Goal: Information Seeking & Learning: Learn about a topic

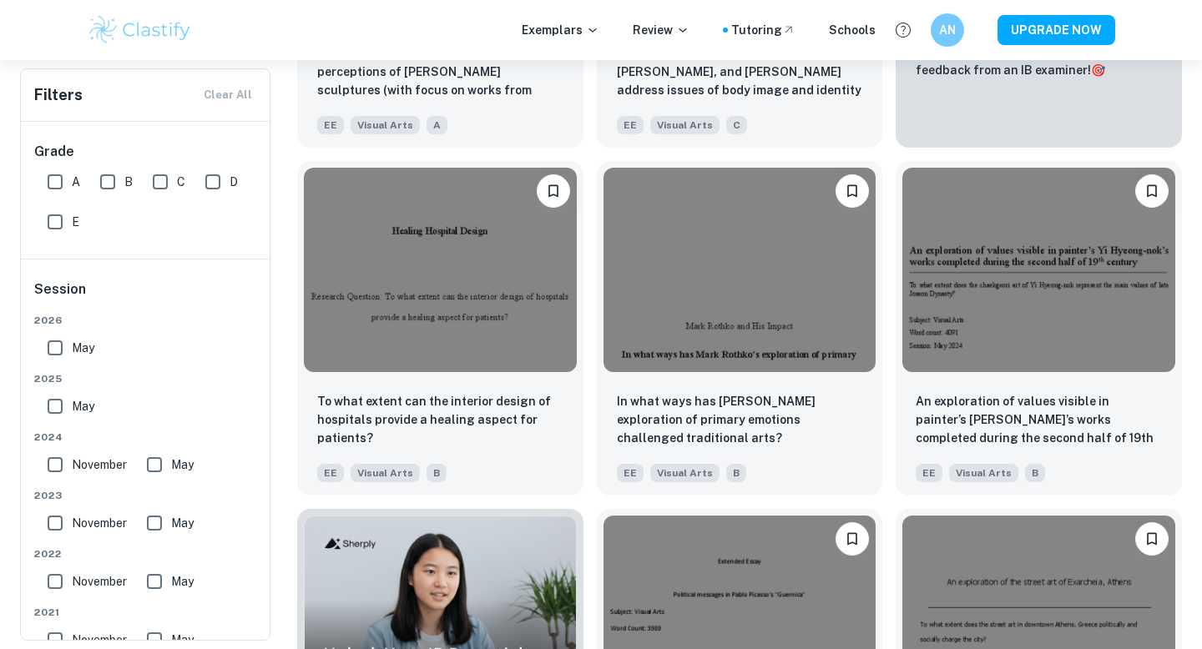
scroll to position [624, 0]
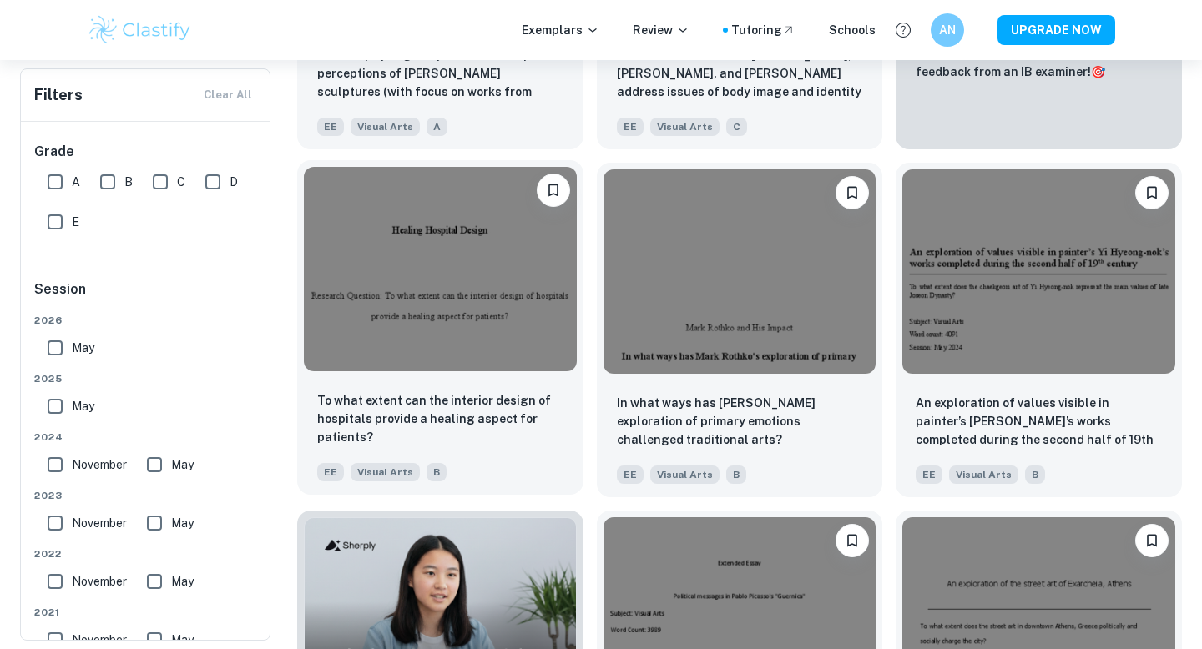
click at [431, 272] on img at bounding box center [440, 269] width 273 height 204
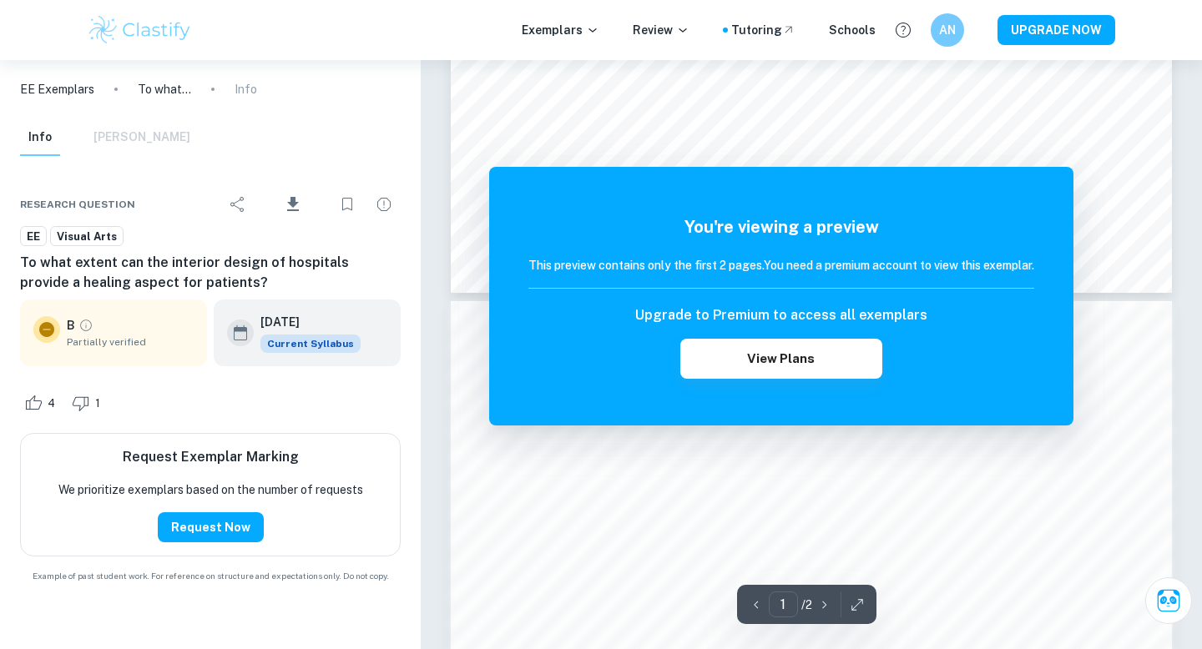
scroll to position [874, 0]
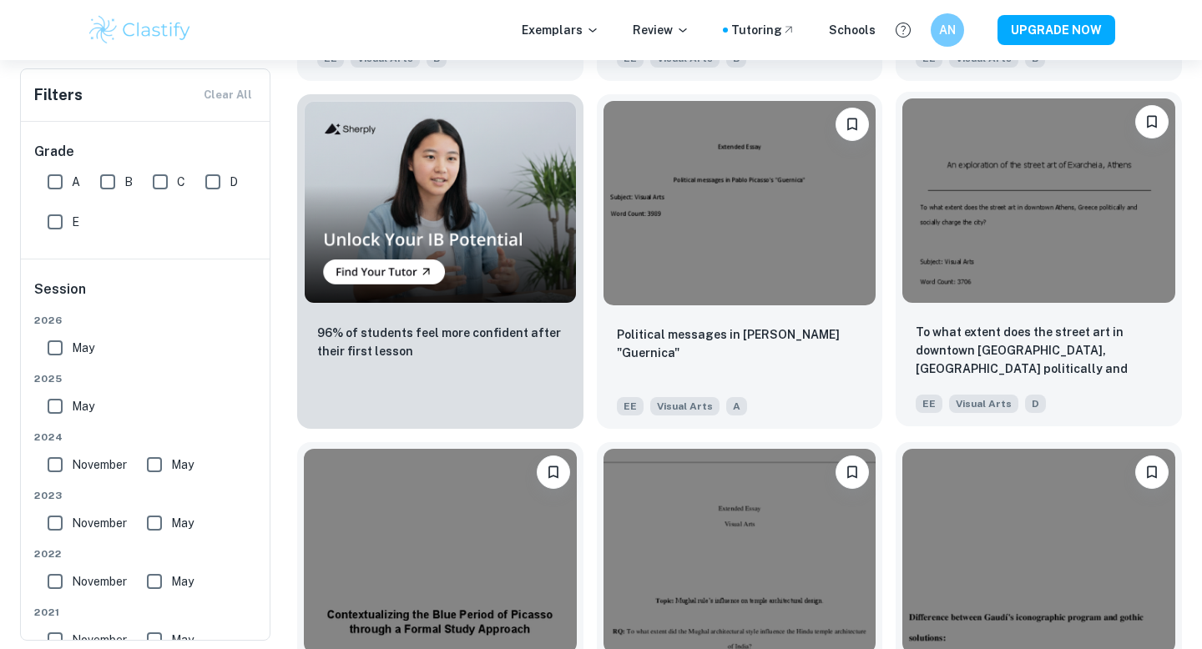
scroll to position [966, 0]
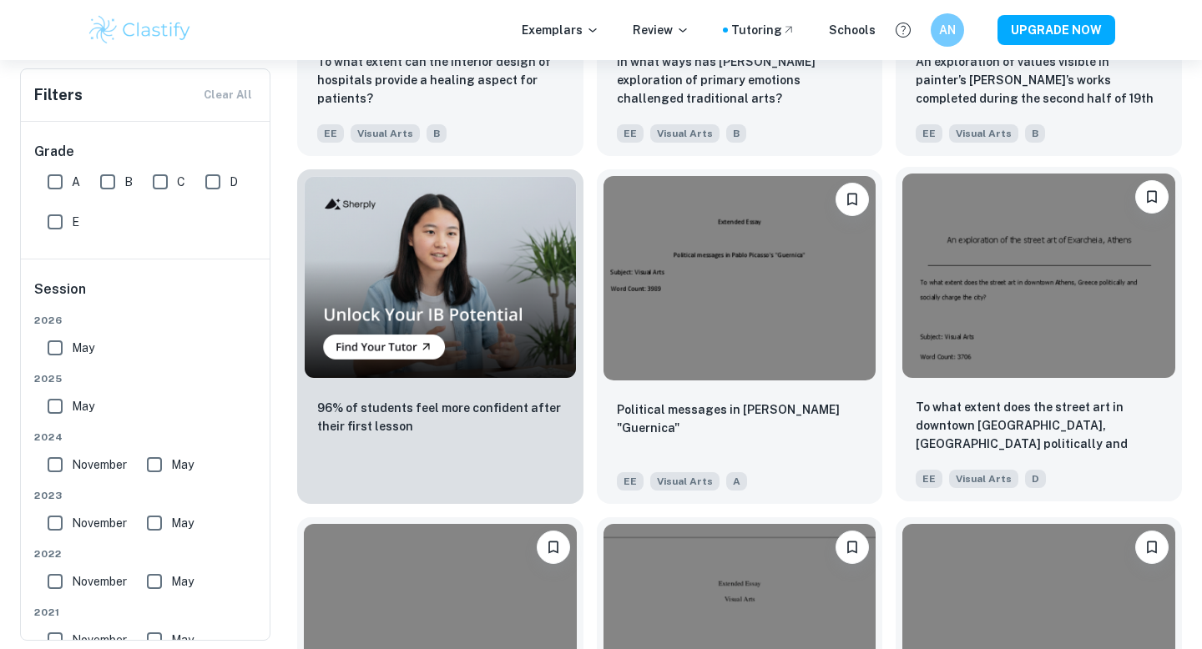
click at [1033, 301] on img at bounding box center [1038, 276] width 273 height 204
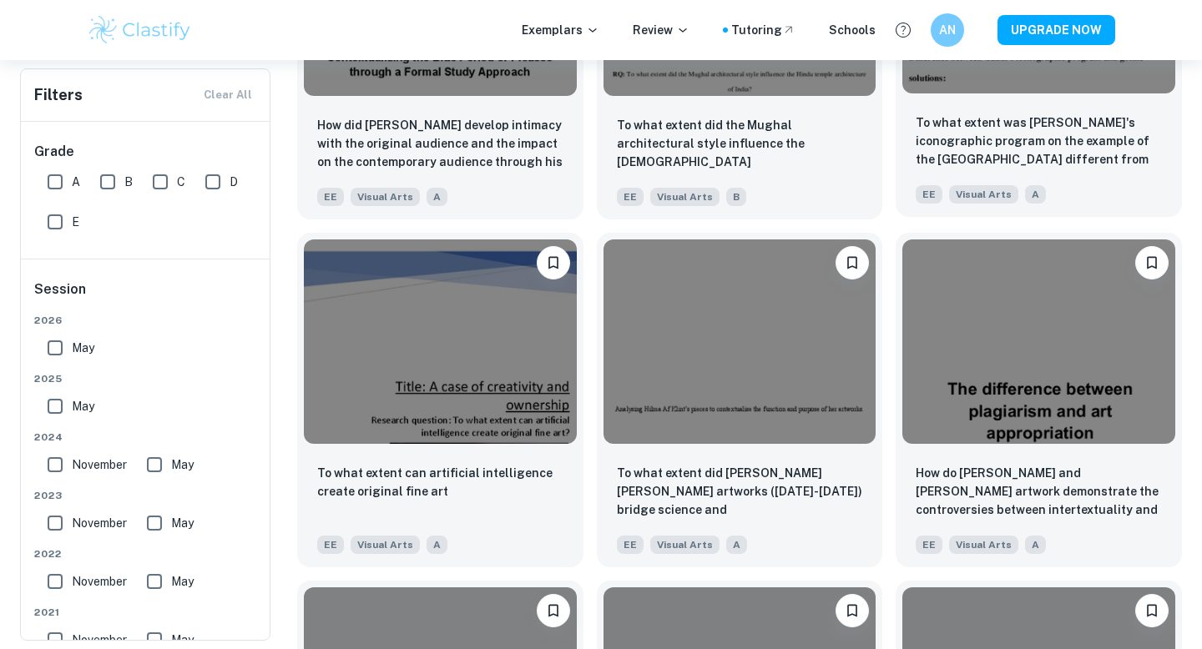
scroll to position [1657, 0]
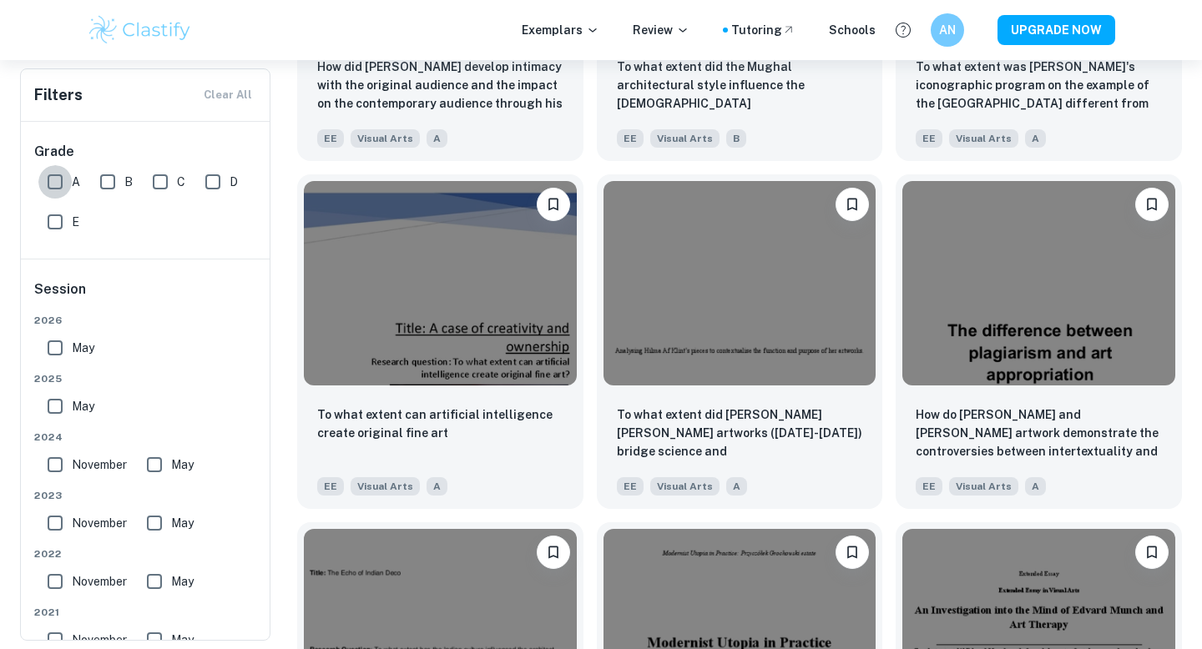
click at [62, 170] on input "A" at bounding box center [54, 181] width 33 height 33
checkbox input "true"
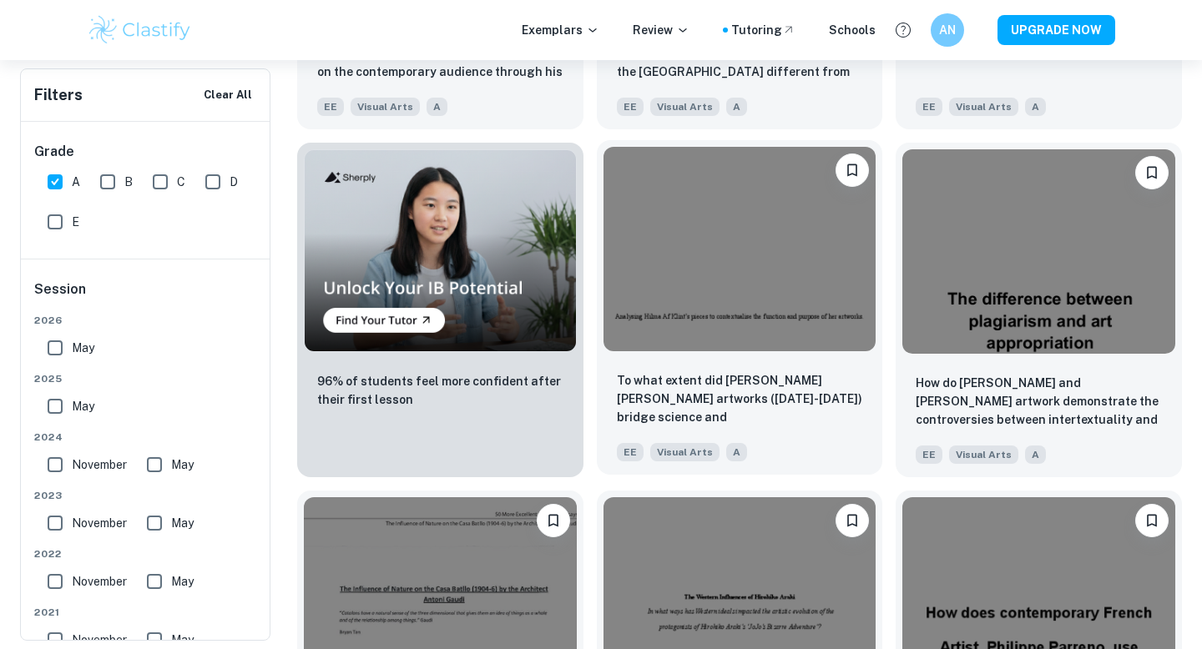
scroll to position [1022, 0]
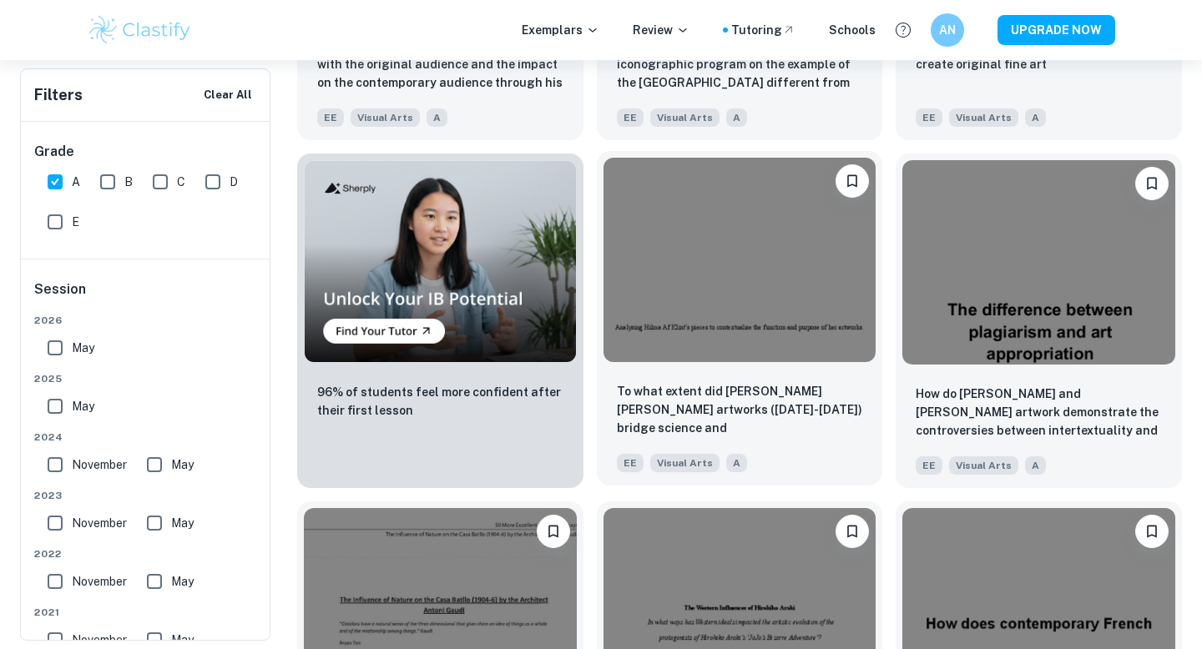
click at [734, 284] on img at bounding box center [739, 260] width 273 height 204
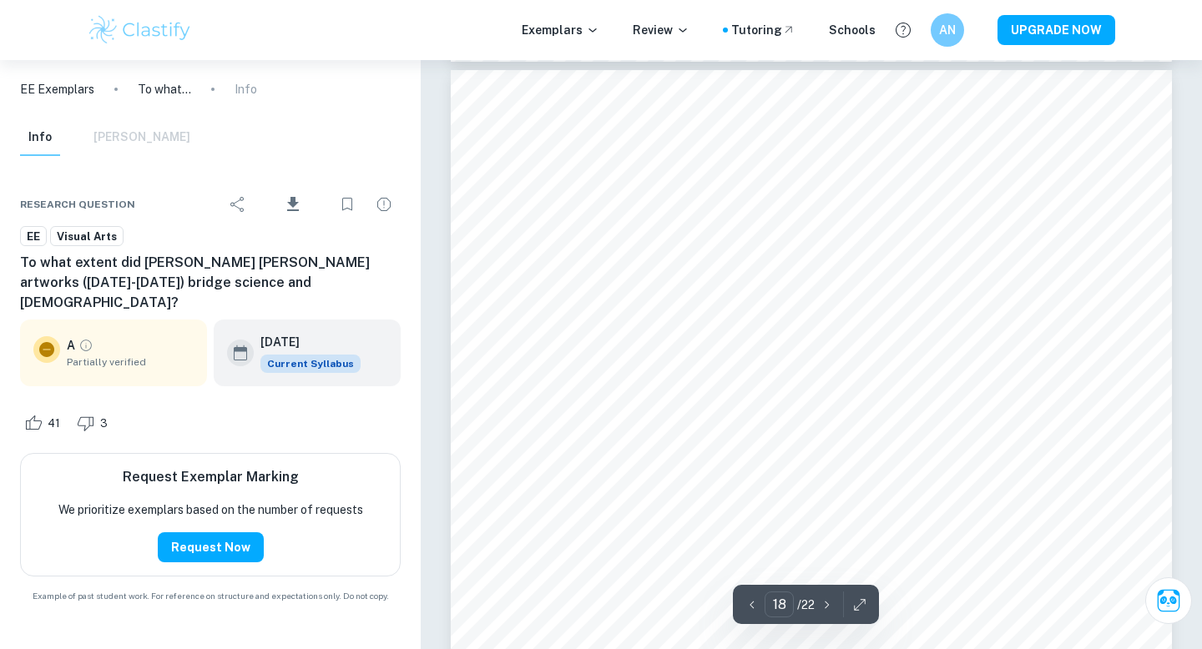
scroll to position [16413, 0]
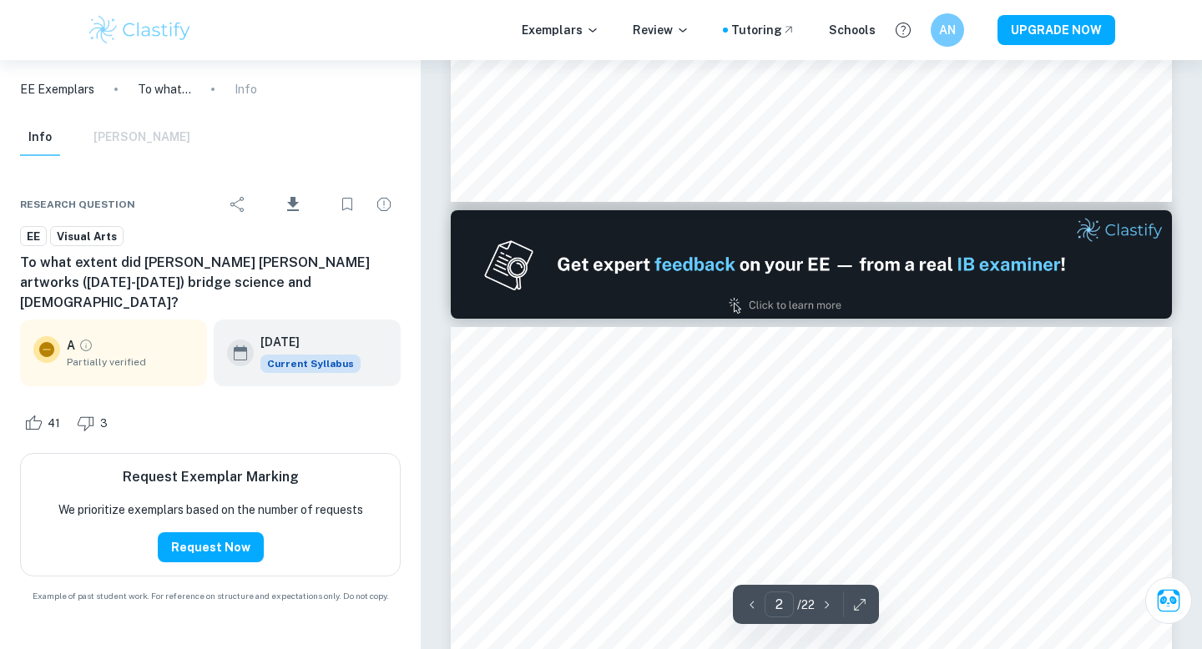
type input "1"
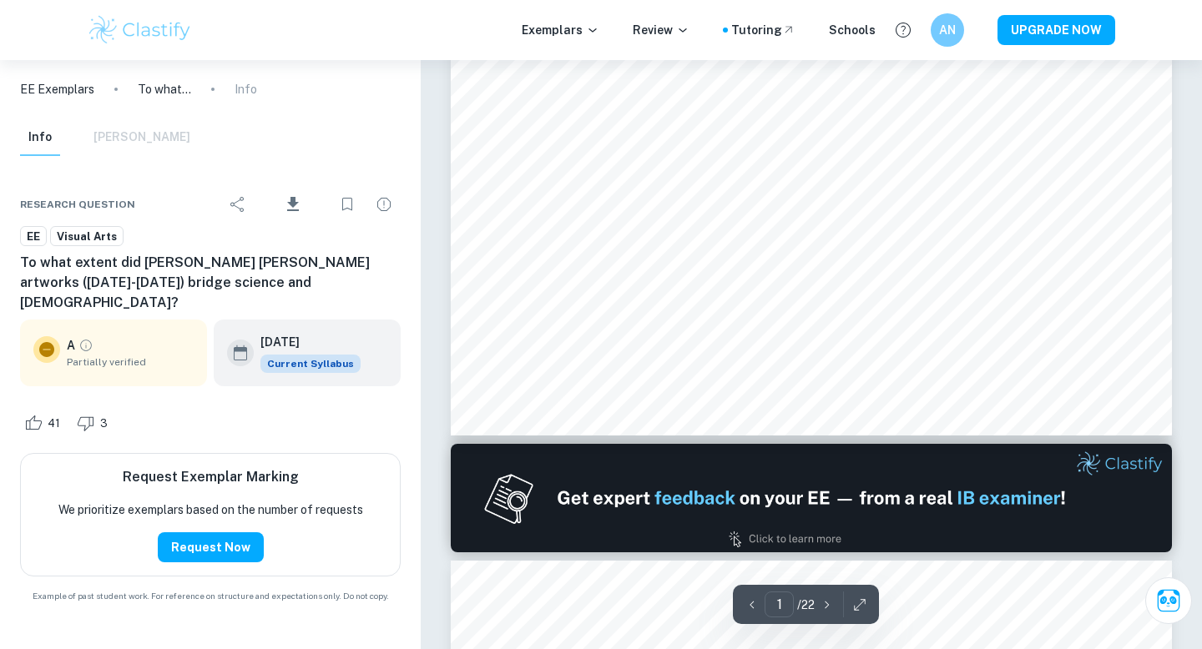
scroll to position [583, 0]
